Goal: Information Seeking & Learning: Learn about a topic

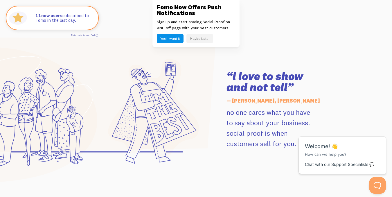
scroll to position [750, 0]
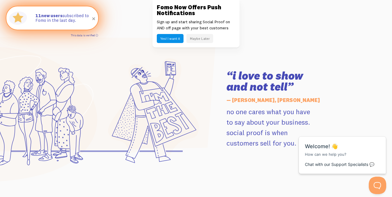
click at [95, 35] on link "This data is verified ⓘ" at bounding box center [84, 35] width 27 height 3
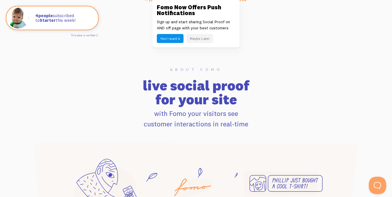
scroll to position [315, 0]
